Goal: Transaction & Acquisition: Purchase product/service

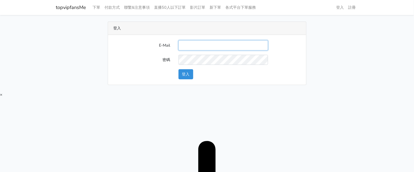
click at [206, 46] on input "E-Mail" at bounding box center [224, 45] width 90 height 10
type input "twtop123@uahoo.com.tw"
click at [185, 72] on button "登入" at bounding box center [186, 74] width 15 height 10
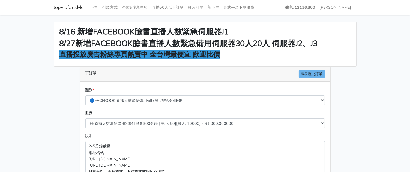
click at [344, 74] on div "8/16 新增FACEBOOK臉書直播人數緊急伺服器J1 8/27新增FACEBOOK臉書直播人數緊急備用伺服器30人20人 伺服器J2、J3 直播投放廣告粉…" at bounding box center [205, 147] width 311 height 250
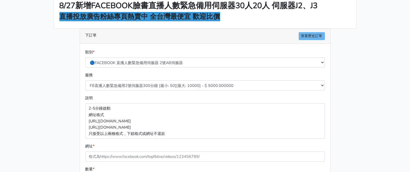
scroll to position [68, 0]
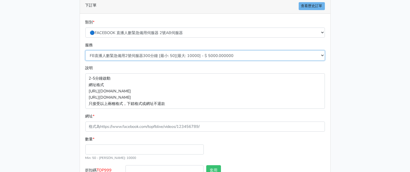
click at [135, 56] on select "FB直播人數緊急備用2號伺服器300分鐘 [最小: 50][最大: 10000] - $ 5000.000000 FB直播人數緊急備用2號伺服器60分鐘 [最…" at bounding box center [204, 55] width 239 height 10
select select "578"
click at [85, 50] on select "FB直播人數緊急備用2號伺服器300分鐘 [最小: 50][最大: 10000] - $ 5000.000000 FB直播人數緊急備用2號伺服器60分鐘 [最…" at bounding box center [204, 55] width 239 height 10
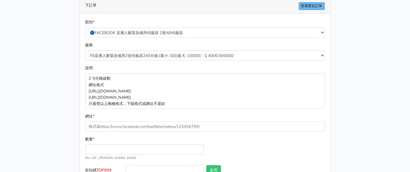
click at [43, 86] on main "8/16 新增FACEBOOK臉書直播人數緊急伺服器J1 8/27新增FACEBOOK臉書直播人數緊急備用伺服器30人20人 伺服器J2、J3 直播投放廣告粉…" at bounding box center [205, 78] width 410 height 263
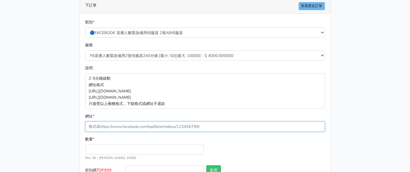
drag, startPoint x: 107, startPoint y: 123, endPoint x: 103, endPoint y: 121, distance: 3.8
click at [107, 123] on input "網址 *" at bounding box center [204, 127] width 239 height 10
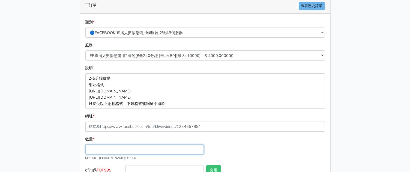
click at [121, 150] on input "數量 *" at bounding box center [144, 149] width 118 height 10
type input "100"
type input "400.000"
click at [20, 112] on main "8/16 新增FACEBOOK臉書直播人數緊急伺服器J1 8/27新增FACEBOOK臉書直播人數緊急備用伺服器30人20人 伺服器J2、J3 直播投放廣告粉…" at bounding box center [205, 78] width 410 height 263
click at [360, 74] on main "8/16 新增FACEBOOK臉書直播人數緊急伺服器J1 8/27新增FACEBOOK臉書直播人數緊急備用伺服器30人20人 伺服器J2、J3 直播投放廣告粉…" at bounding box center [205, 78] width 410 height 263
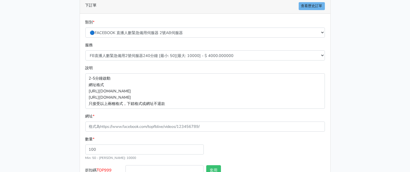
click at [135, 121] on div "網址 *" at bounding box center [204, 122] width 239 height 19
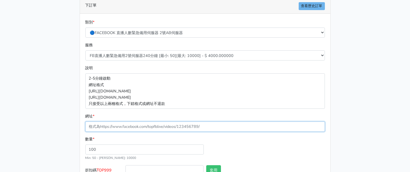
click at [137, 127] on input "網址 *" at bounding box center [204, 127] width 239 height 10
paste input "[URL][DOMAIN_NAME]"
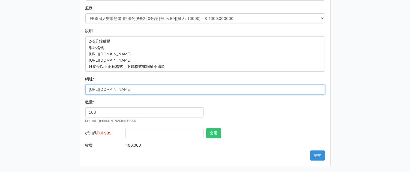
scroll to position [106, 0]
type input "[URL][DOMAIN_NAME]"
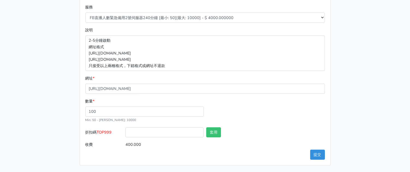
click at [111, 134] on span "TOP999" at bounding box center [104, 131] width 15 height 5
click at [125, 134] on input "折扣碼 TOP999" at bounding box center [164, 132] width 78 height 10
click at [110, 134] on span "TOP999" at bounding box center [104, 131] width 15 height 5
click at [125, 134] on input "折扣碼 TOP999" at bounding box center [164, 132] width 78 height 10
click at [111, 134] on span "TOP999" at bounding box center [104, 131] width 15 height 5
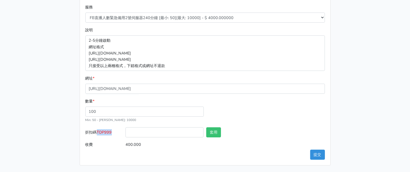
click at [125, 134] on input "折扣碼 TOP999" at bounding box center [164, 132] width 78 height 10
copy span "TOP999"
click at [160, 132] on input "折扣碼 TOP999" at bounding box center [164, 132] width 78 height 10
paste input "TOP999"
type input "TOP999"
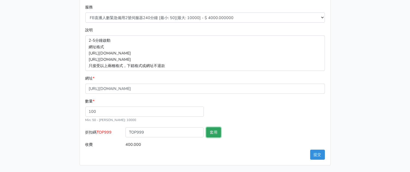
click at [217, 132] on button "套用" at bounding box center [213, 132] width 15 height 10
type input "套用失敗"
click at [319, 157] on button "提交" at bounding box center [317, 155] width 15 height 10
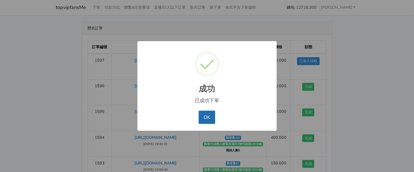
click at [205, 116] on button "OK" at bounding box center [207, 117] width 17 height 13
